Goal: Task Accomplishment & Management: Manage account settings

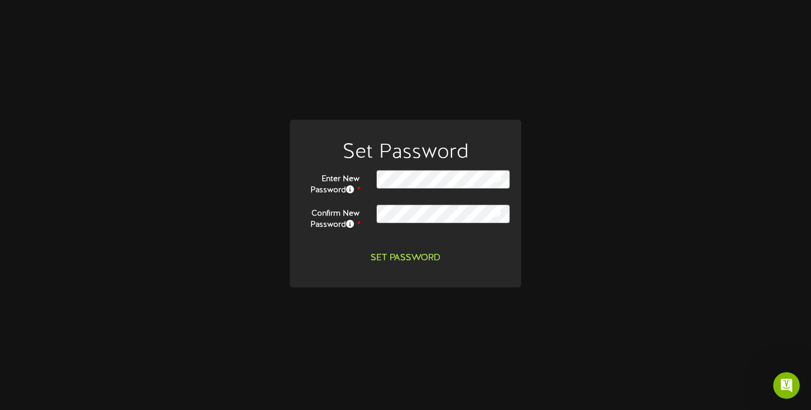
click at [427, 257] on button "Set Password" at bounding box center [405, 259] width 83 height 20
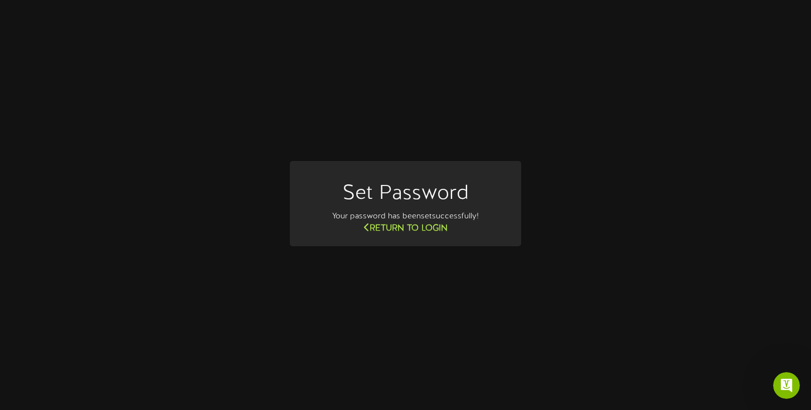
click at [409, 228] on link "Return to Login" at bounding box center [406, 228] width 84 height 10
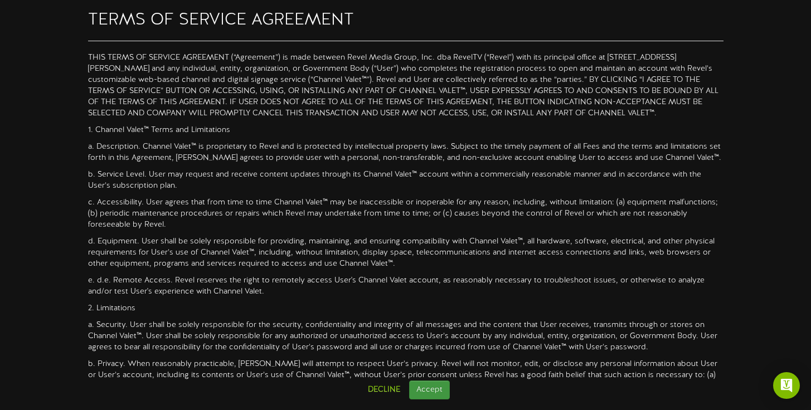
click at [437, 392] on button "Accept" at bounding box center [429, 390] width 41 height 19
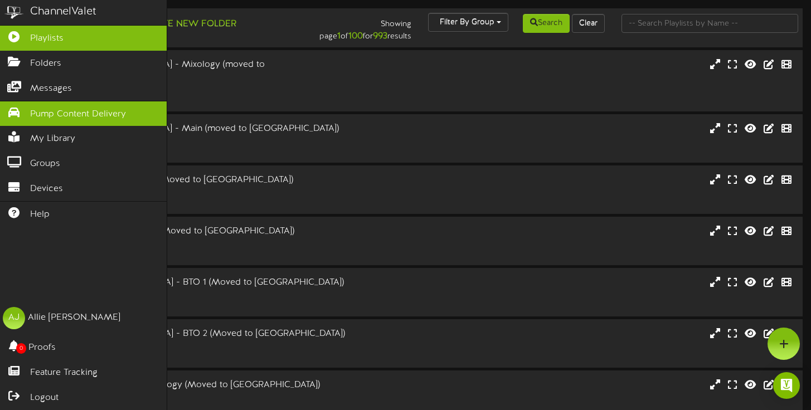
click at [58, 110] on span "Pump Content Delivery" at bounding box center [78, 114] width 96 height 13
